Goal: Task Accomplishment & Management: Use online tool/utility

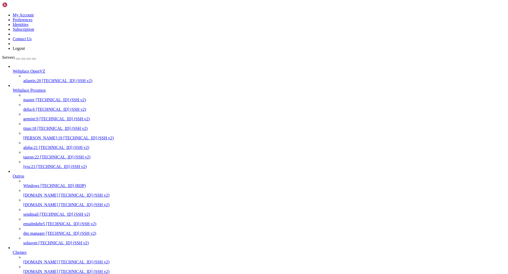
scroll to position [367, 0]
click at [52, 126] on link "titan:18 [TECHNICAL_ID] (SSH v2)" at bounding box center [264, 128] width 482 height 5
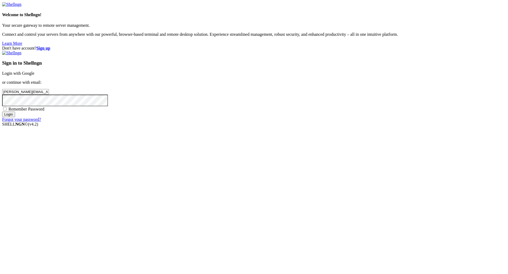
click at [15, 117] on input "Login" at bounding box center [8, 114] width 13 height 6
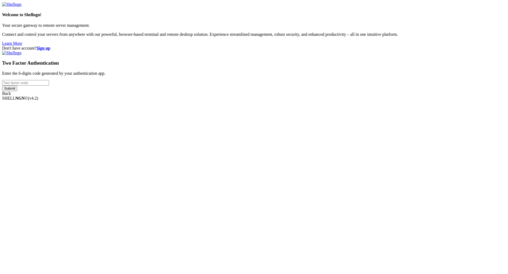
click at [312, 96] on div "Two Factor Authentication Enter the 6-digits code generated by your authenticat…" at bounding box center [254, 73] width 504 height 45
click at [49, 85] on input "number" at bounding box center [25, 83] width 47 height 6
paste input "049121"
type input "049121"
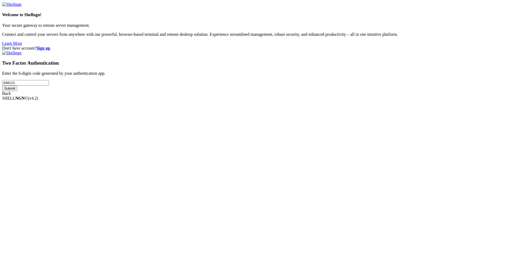
click at [17, 91] on input "Submit" at bounding box center [9, 88] width 15 height 6
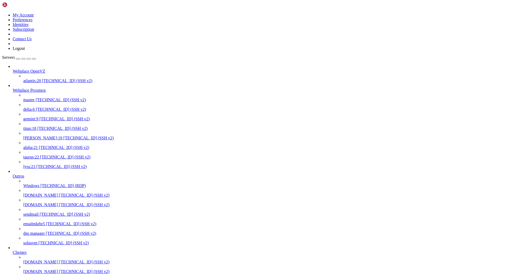
scroll to position [367, 0]
